Goal: Check status: Check status

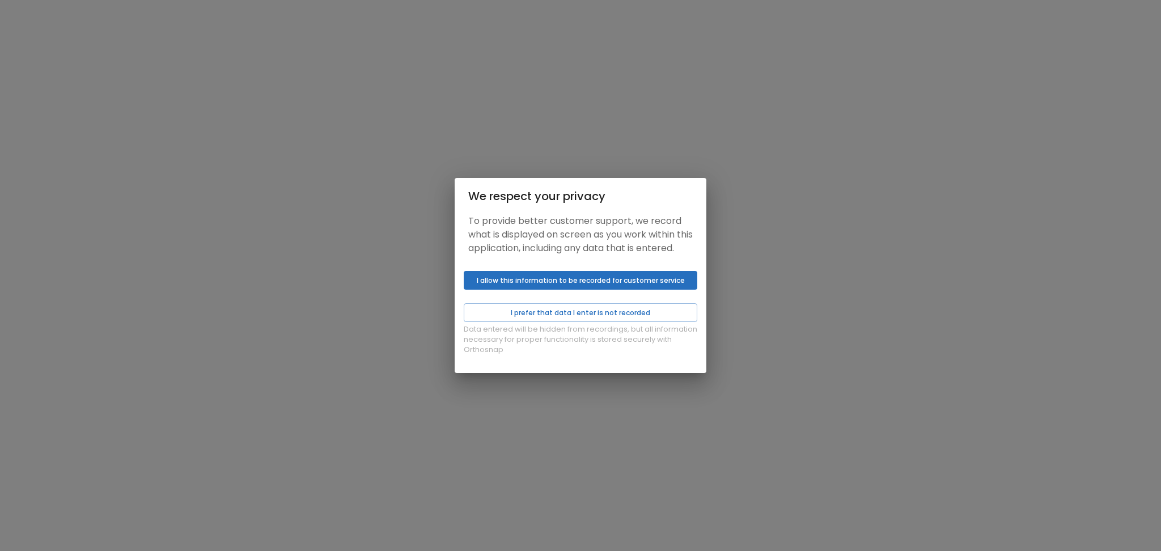
click at [528, 283] on button "I allow this information to be recorded for customer service" at bounding box center [581, 280] width 234 height 19
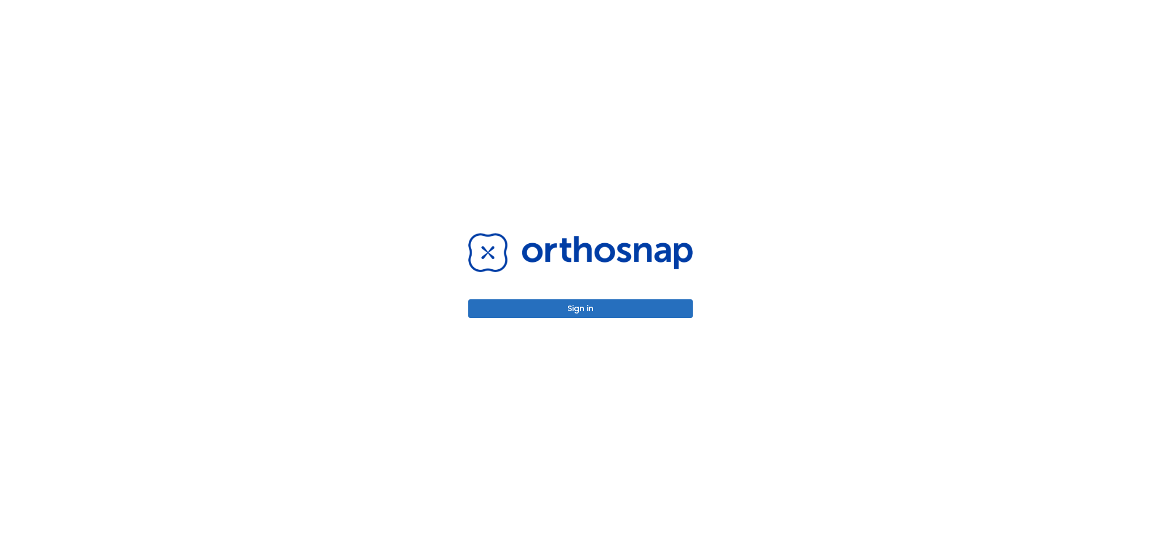
drag, startPoint x: 537, startPoint y: 323, endPoint x: 531, endPoint y: 317, distance: 8.9
click at [535, 322] on div "Sign in" at bounding box center [581, 275] width 252 height 551
click at [531, 317] on button "Sign in" at bounding box center [580, 308] width 225 height 19
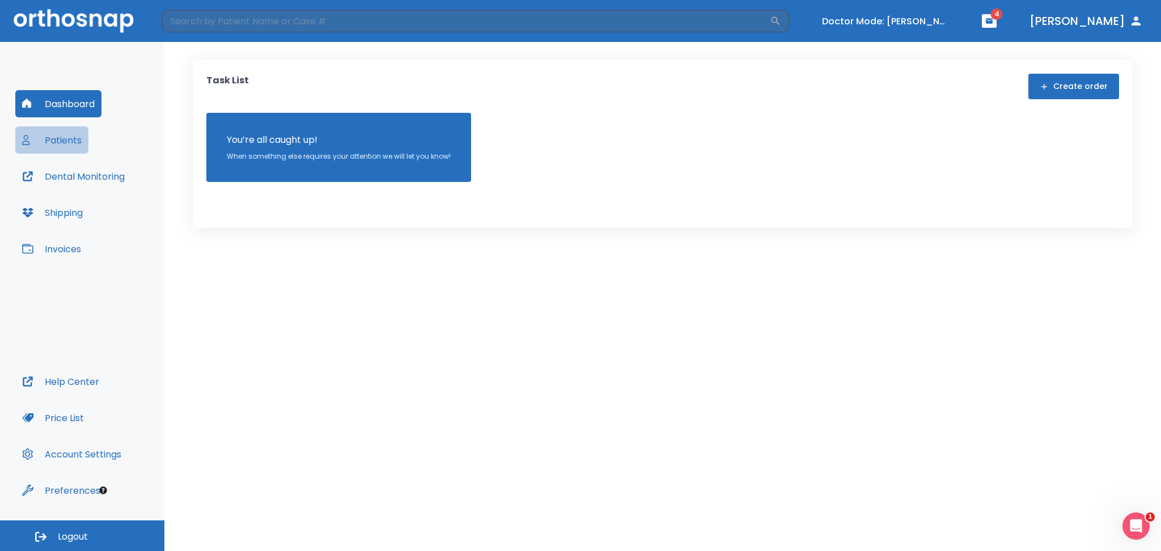
click at [65, 145] on button "Patients" at bounding box center [51, 139] width 73 height 27
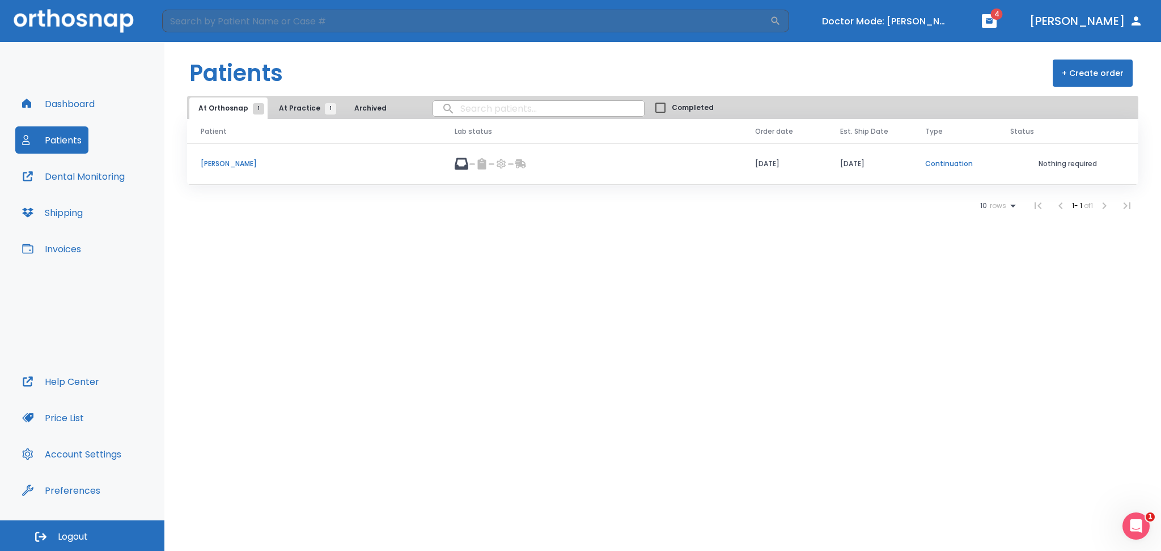
click at [232, 162] on p "Miako Yuba" at bounding box center [314, 164] width 227 height 10
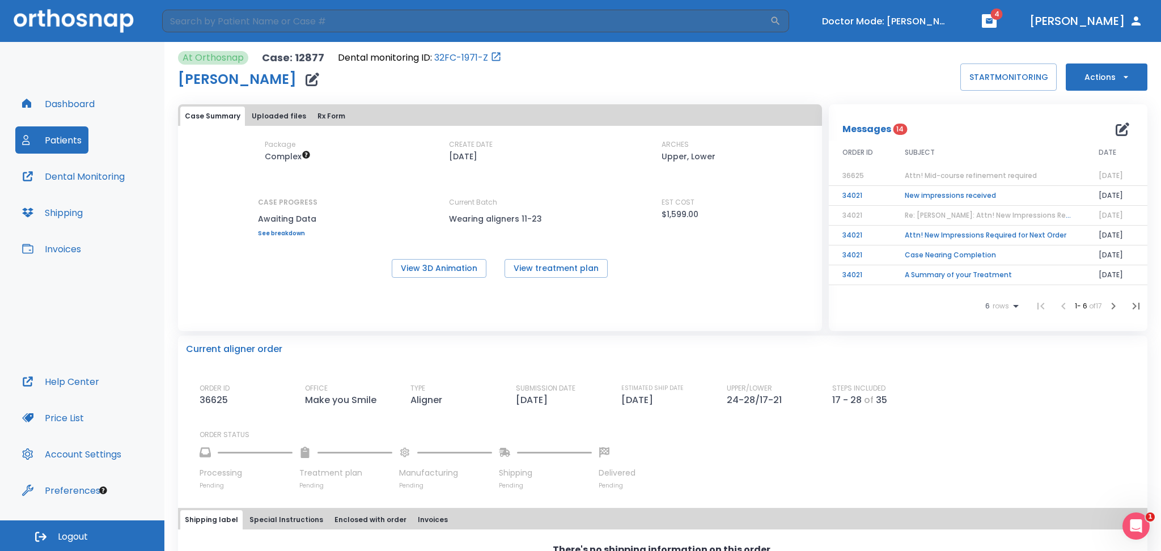
click at [1120, 79] on icon "button" at bounding box center [1125, 76] width 11 height 11
click at [796, 329] on div at bounding box center [580, 275] width 1161 height 551
click at [890, 19] on button "Turn off Doctor mode" at bounding box center [886, 21] width 136 height 19
